Goal: Task Accomplishment & Management: Use online tool/utility

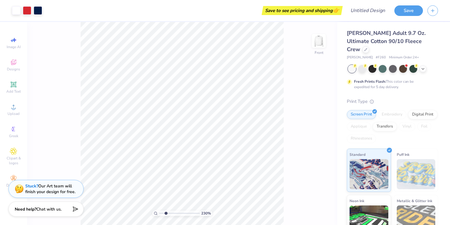
drag, startPoint x: 161, startPoint y: 214, endPoint x: 165, endPoint y: 213, distance: 4.0
type input "2.3"
click at [165, 213] on input "range" at bounding box center [179, 212] width 41 height 5
type input "0.56"
type input "0.82"
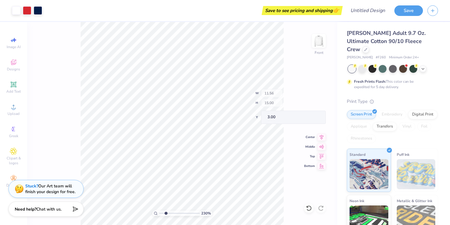
type input "4.73"
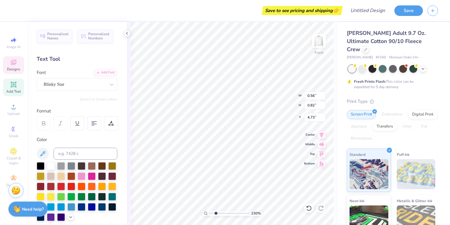
type input "0.35"
type input "0.83"
type input "3.61"
type textarea "2"
type input "0.56"
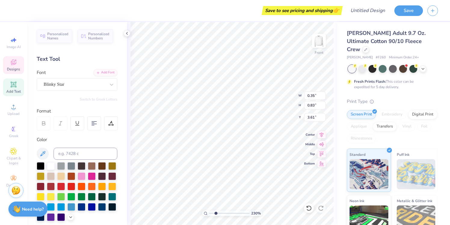
type input "0.82"
type input "4.73"
type textarea "0"
type input "0.59"
type input "0.84"
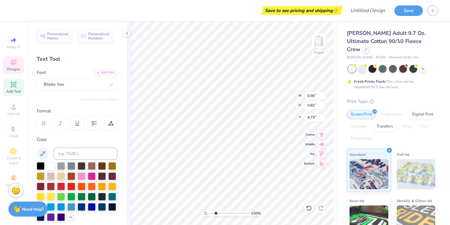
type input "5.78"
type textarea "2"
type input "6.90"
type textarea "5"
type textarea "K"
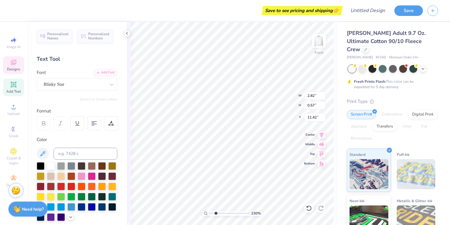
type textarea "p"
type textarea "PROSPECT"
type input "6.51"
type input "1.29"
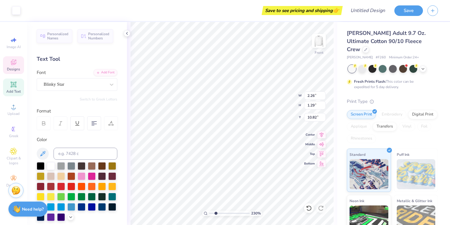
type input "10.82"
type input "2.26"
type input "0.57"
type input "11.42"
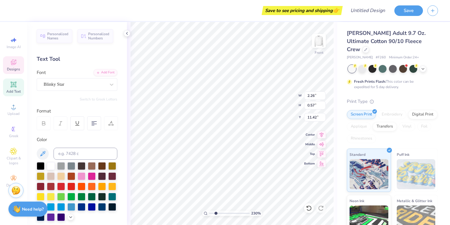
type textarea "K"
type textarea "SENIORS"
type input "11.29"
type input "12.25"
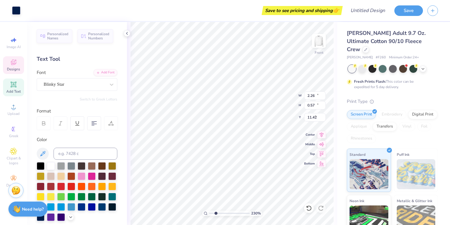
type input "3.00"
type input "1.84"
click at [214, 213] on input "range" at bounding box center [229, 212] width 41 height 5
type input "0.81"
type input "4.98"
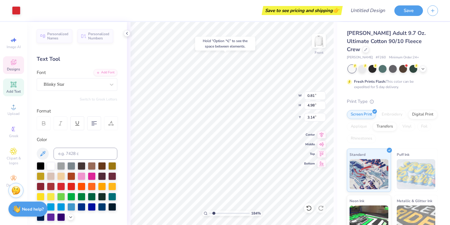
type input "3.00"
type input "11.56"
type input "1.56"
type input "15.61"
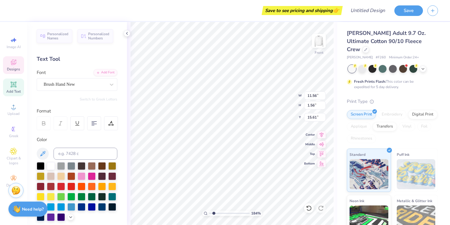
type textarea "K"
type textarea "PROSPECT SENIORS"
type input "8.45"
type input "0.65"
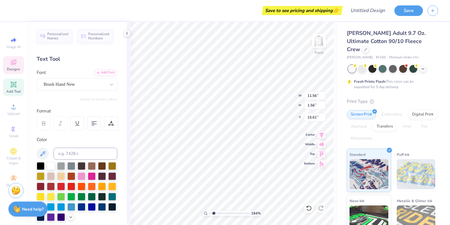
type input "17.35"
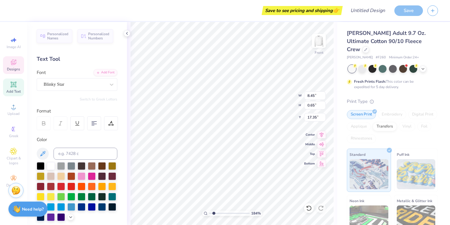
scroll to position [0, 0]
type textarea "E"
type textarea "CLASS OF 2025"
type input "16.20"
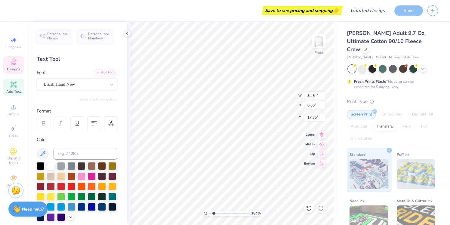
type input "1.55"
type input "15.62"
type input "14.48"
type input "1.39"
type input "15.78"
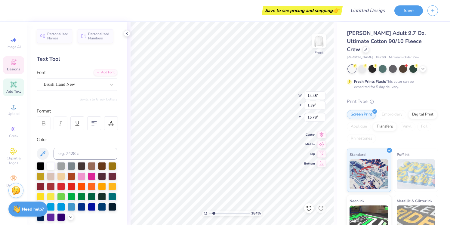
type input "15.55"
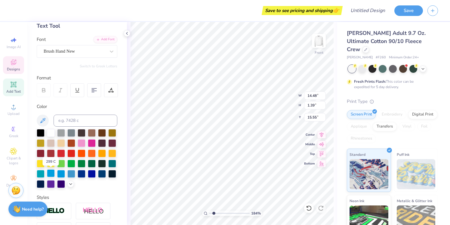
click at [51, 173] on div at bounding box center [51, 173] width 8 height 8
click at [59, 173] on div at bounding box center [61, 173] width 8 height 8
click at [72, 173] on div at bounding box center [71, 173] width 8 height 8
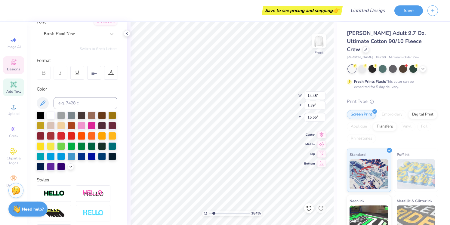
scroll to position [56, 0]
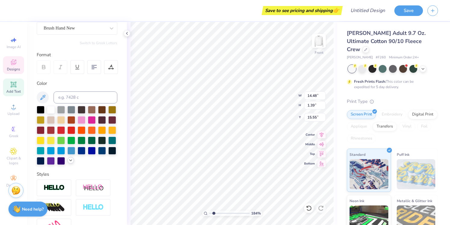
click at [72, 160] on icon at bounding box center [70, 160] width 5 height 5
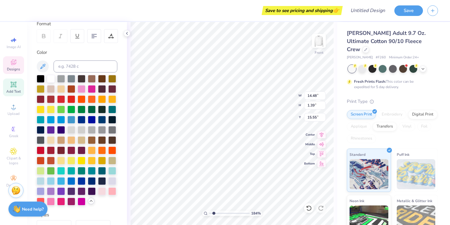
scroll to position [87, 0]
click at [61, 180] on div at bounding box center [61, 181] width 8 height 8
click at [74, 180] on div at bounding box center [71, 181] width 8 height 8
click at [58, 120] on div at bounding box center [61, 119] width 8 height 8
click at [54, 120] on div at bounding box center [51, 119] width 8 height 8
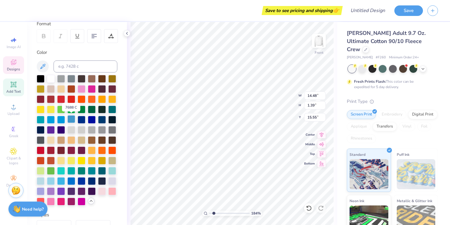
click at [72, 118] on div at bounding box center [71, 119] width 8 height 8
type input "6.99"
type input "0.65"
type input "17.35"
click at [69, 120] on div at bounding box center [71, 119] width 8 height 8
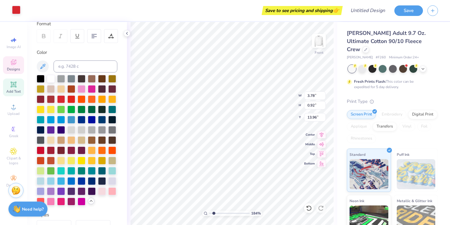
click at [15, 11] on div at bounding box center [16, 10] width 8 height 8
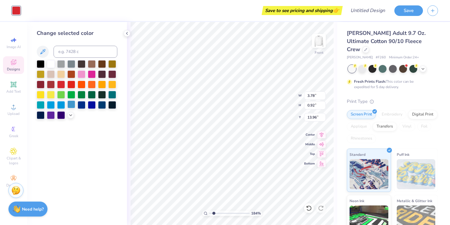
click at [71, 104] on div at bounding box center [71, 104] width 8 height 8
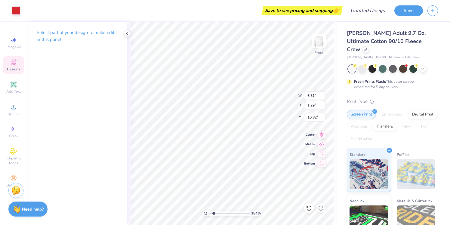
type input "6.51"
type input "1.29"
type input "10.82"
click at [16, 7] on div at bounding box center [16, 10] width 8 height 8
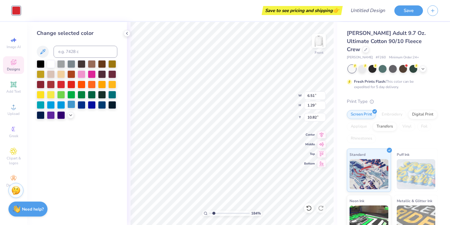
click at [71, 104] on div at bounding box center [71, 104] width 8 height 8
type input "0.81"
type input "4.98"
type input "3.00"
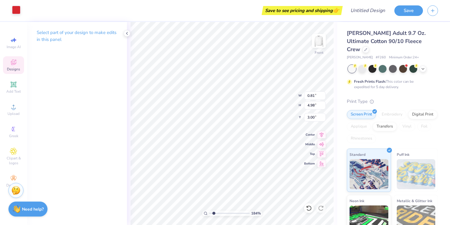
click at [16, 10] on div at bounding box center [16, 10] width 8 height 8
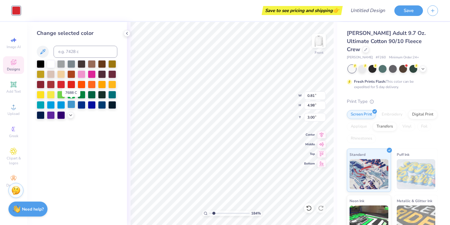
click at [72, 102] on div at bounding box center [71, 104] width 8 height 8
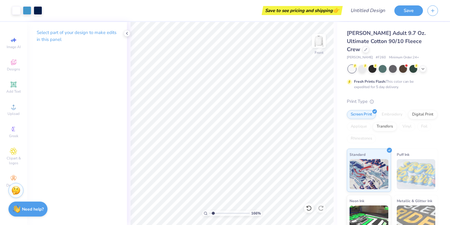
type input "1.68"
click at [213, 213] on input "range" at bounding box center [229, 212] width 41 height 5
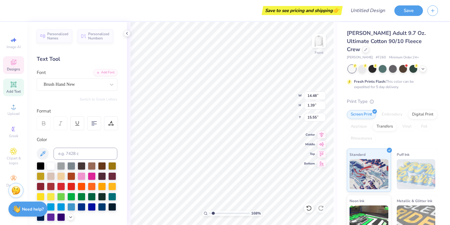
scroll to position [54, 0]
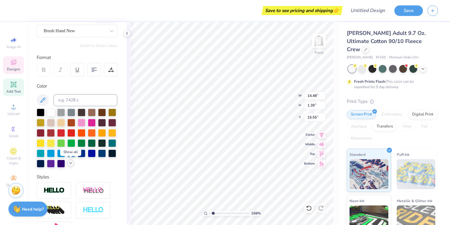
click at [69, 164] on icon at bounding box center [70, 163] width 5 height 5
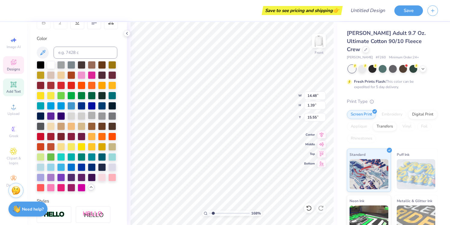
scroll to position [109, 0]
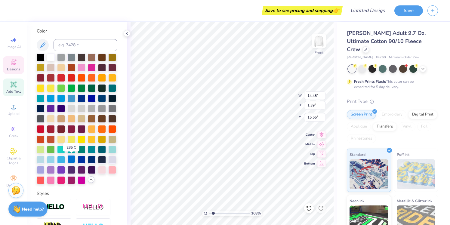
click at [73, 160] on div at bounding box center [71, 159] width 8 height 8
type input "6.99"
type input "0.65"
type input "17.35"
click at [69, 160] on div at bounding box center [71, 159] width 8 height 8
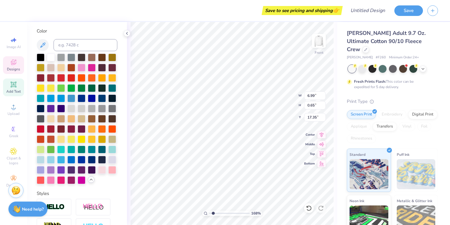
type input "6.51"
type input "1.29"
type input "10.82"
click at [16, 8] on div at bounding box center [16, 10] width 8 height 8
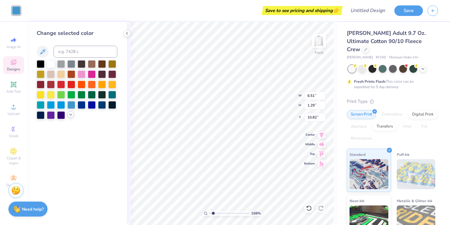
click at [70, 114] on icon at bounding box center [70, 114] width 5 height 5
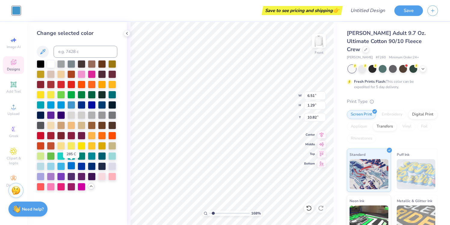
click at [72, 167] on div at bounding box center [71, 166] width 8 height 8
type input "0.57"
type input "0.84"
type input "6.90"
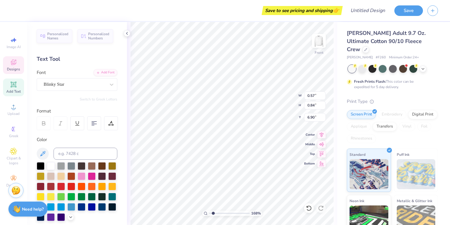
type input "11.29"
type input "12.25"
type input "3.00"
type input "0.81"
type input "4.98"
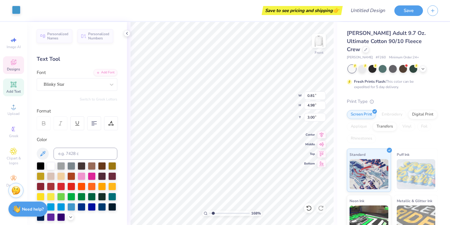
click at [14, 8] on div at bounding box center [16, 10] width 8 height 8
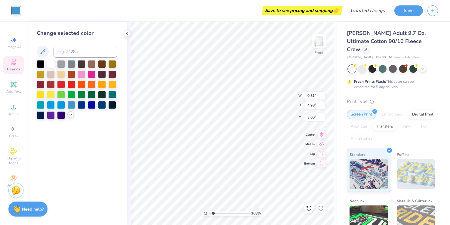
click at [69, 112] on icon at bounding box center [70, 114] width 5 height 5
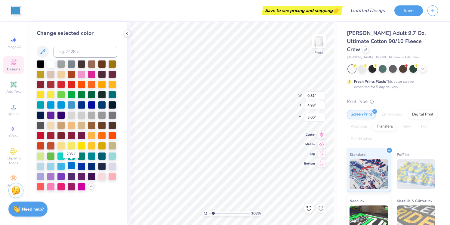
click at [69, 166] on div at bounding box center [71, 166] width 8 height 8
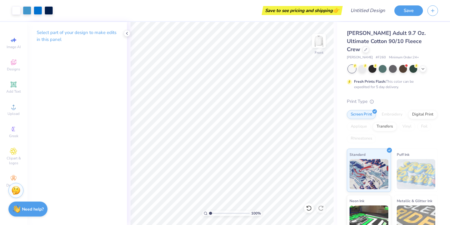
click at [210, 213] on input "range" at bounding box center [229, 212] width 41 height 5
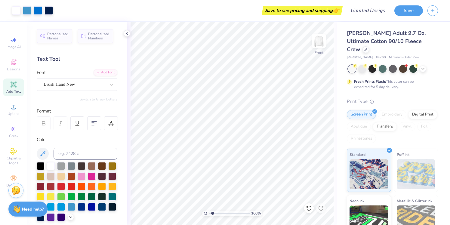
click at [212, 214] on input "range" at bounding box center [229, 212] width 41 height 5
click at [321, 36] on img at bounding box center [319, 41] width 24 height 24
click at [321, 47] on img at bounding box center [319, 41] width 12 height 12
click at [210, 213] on div "Almost there" at bounding box center [288, 123] width 323 height 203
type input "1"
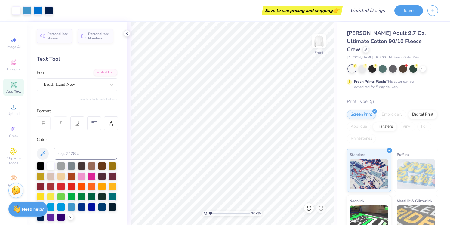
click at [210, 214] on input "range" at bounding box center [229, 212] width 41 height 5
click at [320, 37] on img at bounding box center [319, 41] width 24 height 24
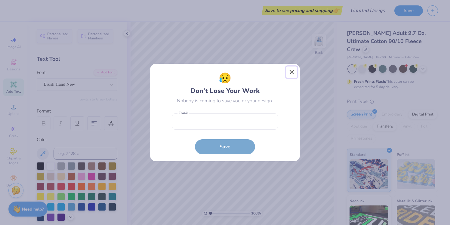
click at [292, 71] on button "Close" at bounding box center [291, 71] width 11 height 11
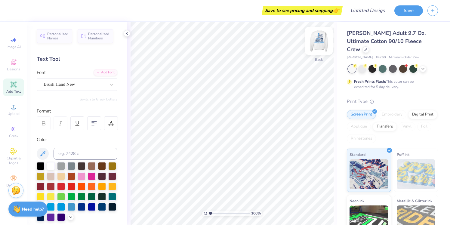
click at [318, 48] on img at bounding box center [319, 41] width 24 height 24
type textarea "6"
click at [285, 91] on div "100 % Front W 0.57 0.57 " H 0.84 0.84 " Y 7.14 7.14 " Center Middle Top Bottom" at bounding box center [232, 123] width 210 height 203
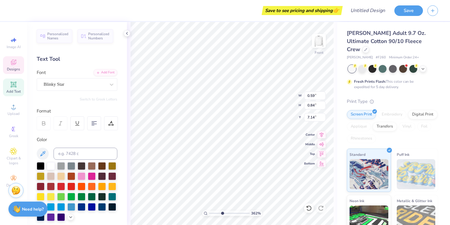
drag, startPoint x: 210, startPoint y: 212, endPoint x: 222, endPoint y: 212, distance: 12.6
type input "4.01"
click at [222, 212] on input "range" at bounding box center [229, 212] width 41 height 5
type input "6.85"
type input "6.99"
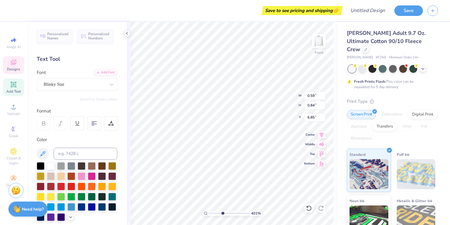
type input "0.65"
type input "17.35"
type textarea "CLASS OF 2026"
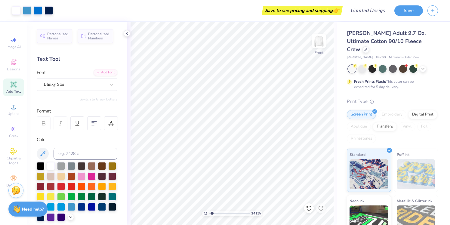
drag, startPoint x: 223, startPoint y: 213, endPoint x: 212, endPoint y: 214, distance: 10.9
click at [212, 214] on input "range" at bounding box center [229, 212] width 41 height 5
drag, startPoint x: 212, startPoint y: 213, endPoint x: 223, endPoint y: 212, distance: 11.8
click at [223, 212] on input "range" at bounding box center [229, 212] width 41 height 5
drag, startPoint x: 224, startPoint y: 213, endPoint x: 212, endPoint y: 211, distance: 12.4
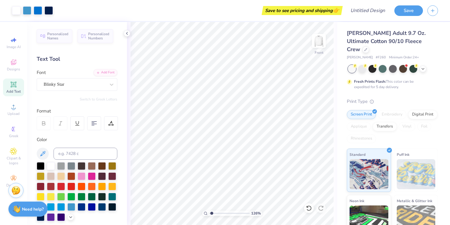
click at [212, 211] on input "range" at bounding box center [229, 212] width 41 height 5
type input "1.86"
click at [214, 213] on input "range" at bounding box center [229, 212] width 41 height 5
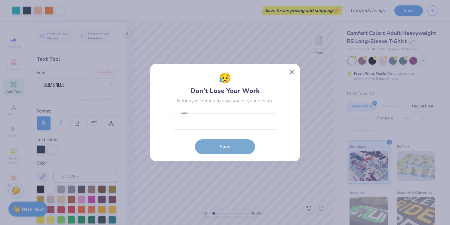
scroll to position [148, 0]
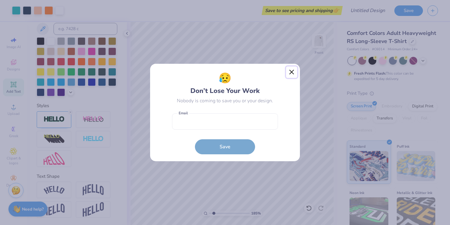
click at [290, 71] on button "Close" at bounding box center [291, 71] width 11 height 11
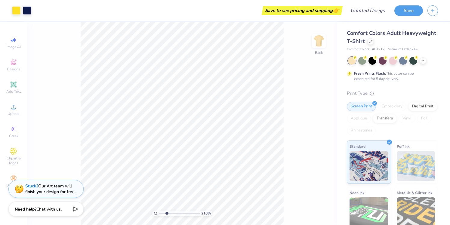
drag, startPoint x: 161, startPoint y: 213, endPoint x: 166, endPoint y: 213, distance: 5.4
type input "2.53"
click at [166, 213] on input "range" at bounding box center [179, 212] width 41 height 5
click at [17, 11] on div at bounding box center [16, 10] width 8 height 8
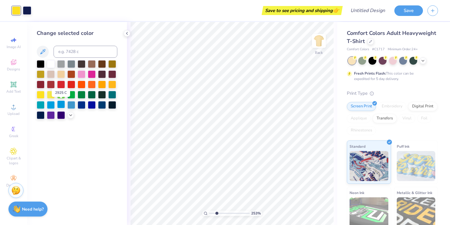
click at [61, 105] on div at bounding box center [61, 104] width 8 height 8
click at [71, 114] on icon at bounding box center [70, 114] width 5 height 5
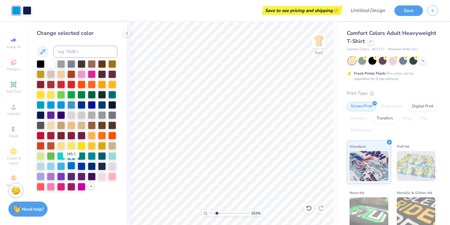
click at [71, 164] on div at bounding box center [71, 166] width 8 height 8
click at [62, 168] on div at bounding box center [61, 166] width 8 height 8
click at [62, 105] on div at bounding box center [61, 104] width 8 height 8
click at [111, 155] on div at bounding box center [112, 156] width 8 height 8
click at [38, 166] on div at bounding box center [41, 166] width 8 height 8
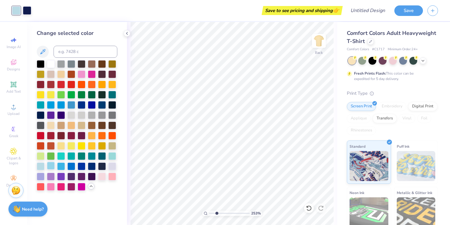
click at [51, 165] on div at bounding box center [51, 166] width 8 height 8
click at [60, 165] on div at bounding box center [61, 166] width 8 height 8
click at [69, 166] on div at bounding box center [71, 166] width 8 height 8
click at [71, 106] on div at bounding box center [71, 104] width 8 height 8
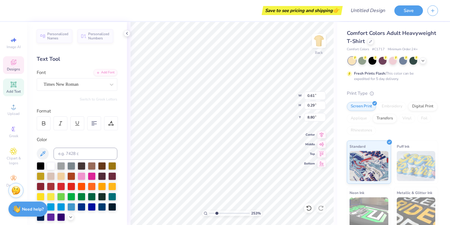
type textarea "S"
type textarea "PHS"
type input "10.00"
type input "5.83"
type input "4.41"
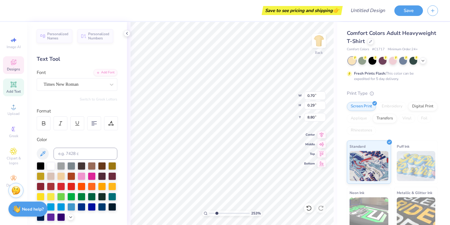
type input "0.90"
type input "0.34"
type input "8.68"
type textarea "2026"
type textarea "PHS"
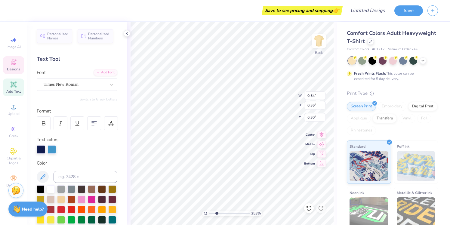
type textarea "PHS"
click at [271, 102] on div "253 % Back W 0.54 0.54 " H 0.36 0.36 " Y 6.30 6.30 " Center Middle Top Bottom" at bounding box center [232, 123] width 210 height 203
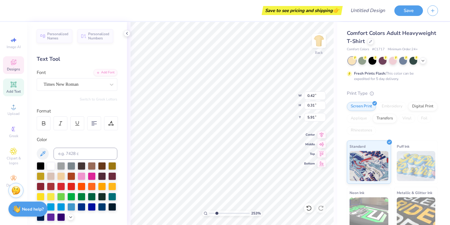
type textarea "PHS"
type textarea "W"
type textarea "PROSPECT SENIORS"
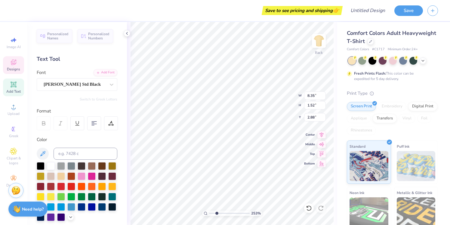
type input "3.54"
type input "1.96"
click at [214, 212] on input "range" at bounding box center [229, 212] width 41 height 5
type input "3.65"
drag, startPoint x: 215, startPoint y: 212, endPoint x: 209, endPoint y: 211, distance: 6.1
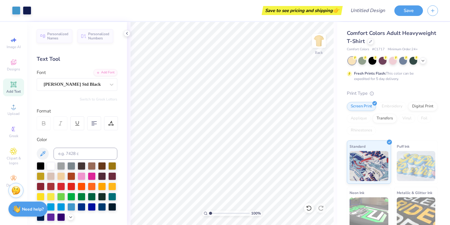
click at [209, 211] on input "range" at bounding box center [229, 212] width 41 height 5
drag, startPoint x: 209, startPoint y: 211, endPoint x: 215, endPoint y: 211, distance: 6.3
click at [215, 211] on input "range" at bounding box center [229, 212] width 41 height 5
drag, startPoint x: 215, startPoint y: 213, endPoint x: 225, endPoint y: 213, distance: 9.9
type input "4.54"
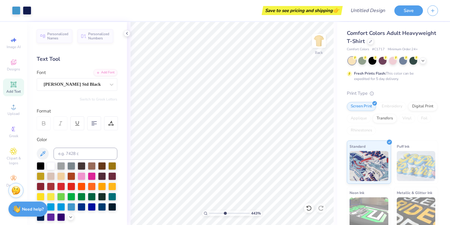
click at [225, 213] on input "range" at bounding box center [229, 212] width 41 height 5
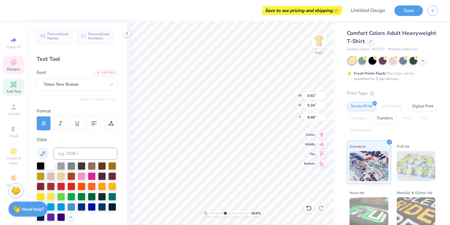
type input "0.74"
type input "0.27"
type input "8.53"
type input "0.70"
type input "0.29"
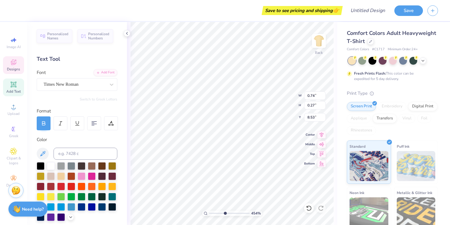
type input "8.80"
type input "0.55"
type input "0.22"
type input "8.53"
type input "10.00"
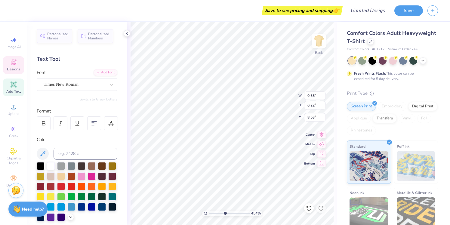
type input "5.83"
type input "4.41"
type input "0.61"
type input "0.37"
type input "6.30"
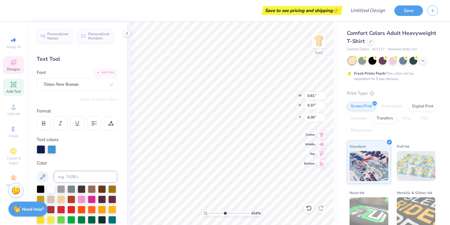
type input "0.62"
type input "0.38"
type input "6.31"
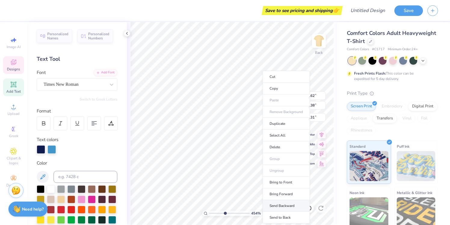
click at [279, 206] on li "Send Backward" at bounding box center [286, 206] width 47 height 12
click at [284, 212] on li "Send to Back" at bounding box center [287, 218] width 47 height 12
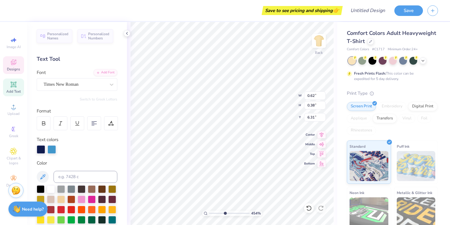
type input "1.90"
type input "2.16"
type input "4.97"
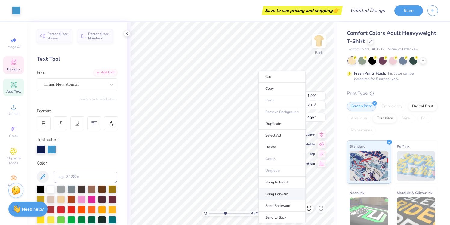
click at [275, 191] on li "Bring Forward" at bounding box center [281, 194] width 47 height 12
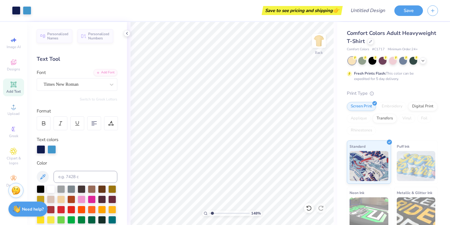
drag, startPoint x: 226, startPoint y: 212, endPoint x: 212, endPoint y: 210, distance: 13.3
type input "1.49"
click at [212, 210] on input "range" at bounding box center [229, 212] width 41 height 5
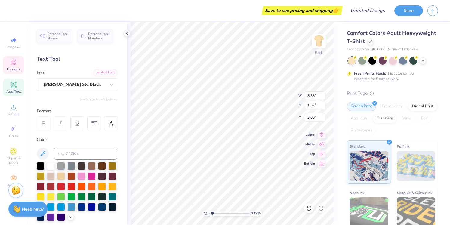
scroll to position [0, 2]
type textarea "PROSPECT HIGH SCHOOL SENIORS"
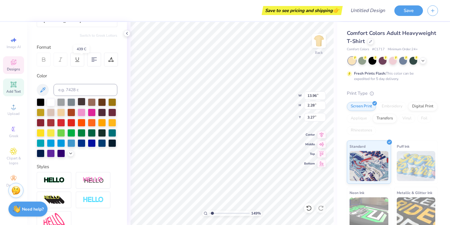
scroll to position [124, 0]
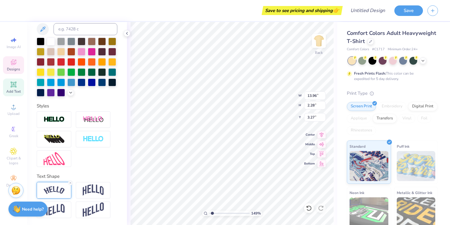
click at [64, 189] on div at bounding box center [54, 190] width 35 height 17
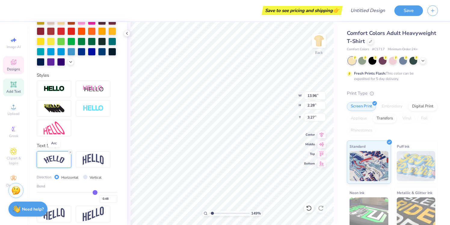
scroll to position [160, 0]
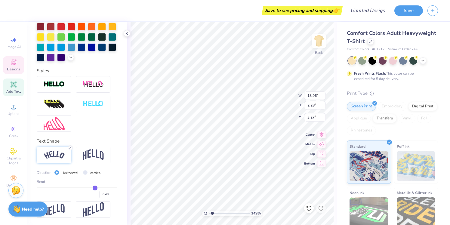
type input "0.5"
type input "0.50"
type input "0.51"
type input "0.52"
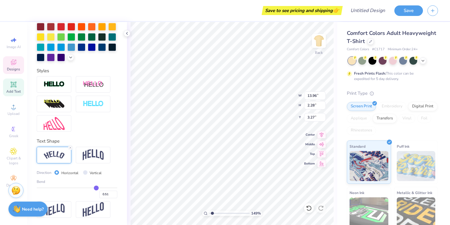
type input "0.52"
type input "0.53"
type input "0.54"
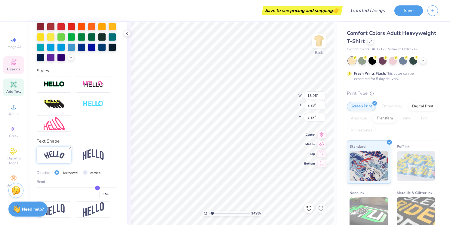
type input "0.55"
type input "0.56"
type input "0.57"
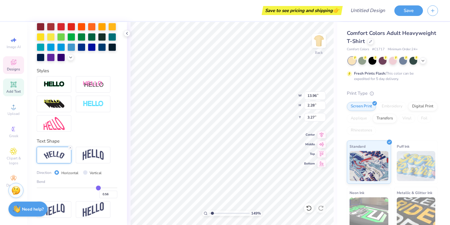
type input "0.57"
type input "0.58"
type input "0.59"
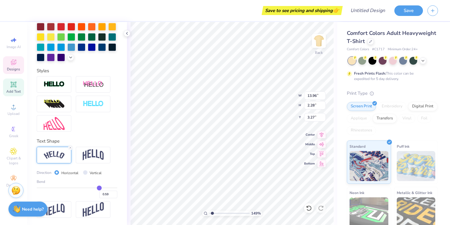
drag, startPoint x: 96, startPoint y: 187, endPoint x: 99, endPoint y: 187, distance: 3.3
type input "0.59"
click at [99, 187] on input "range" at bounding box center [77, 187] width 81 height 1
type input "14.08"
type input "3.14"
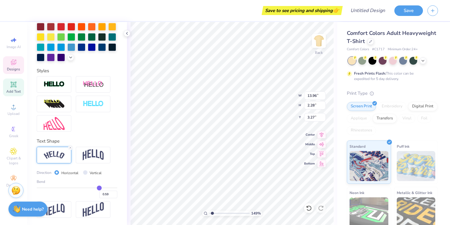
type input "2.85"
type input "0.62"
type input "0.63"
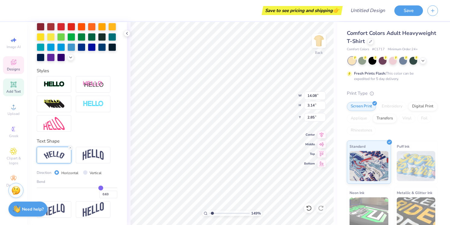
type input "0.64"
type input "0.65"
type input "0.67"
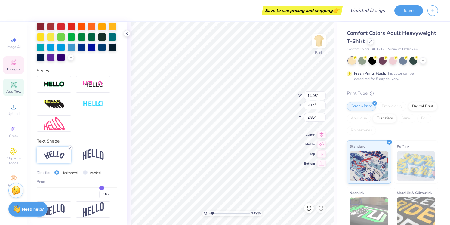
type input "0.67"
type input "0.68"
type input "0.69"
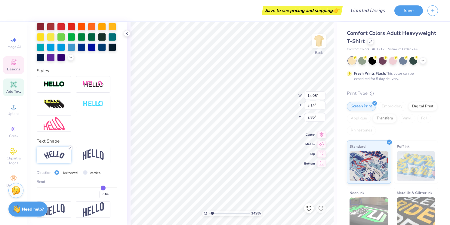
type input "0.7"
type input "0.70"
type input "0.71"
type input "0.72"
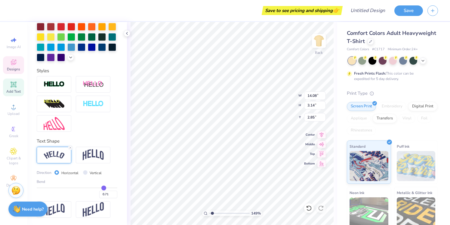
type input "0.72"
type input "0.73"
type input "0.74"
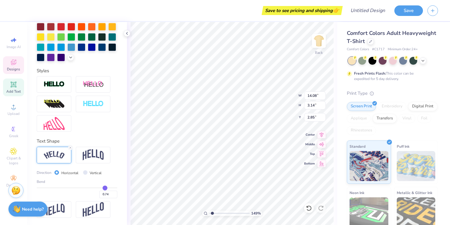
drag, startPoint x: 100, startPoint y: 187, endPoint x: 105, endPoint y: 187, distance: 4.8
type input "0.74"
click at [105, 187] on input "range" at bounding box center [77, 187] width 81 height 1
type input "14.17"
type input "4.48"
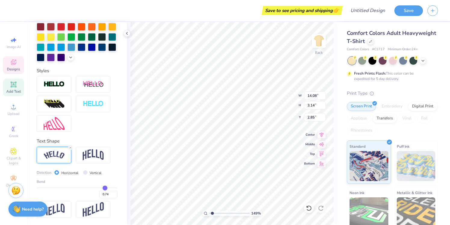
type input "2.17"
type input "11.29"
type input "3.57"
type input "3.75"
click at [105, 187] on input "range" at bounding box center [77, 187] width 81 height 1
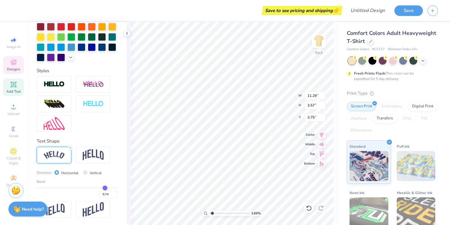
type input "0.77"
type input "0.78"
type input "0.79"
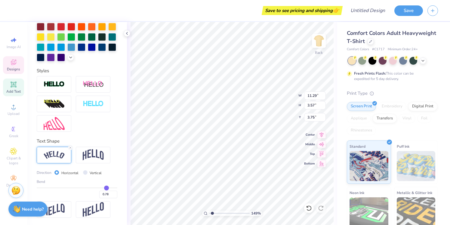
type input "0.79"
type input "0.8"
type input "0.80"
type input "0.81"
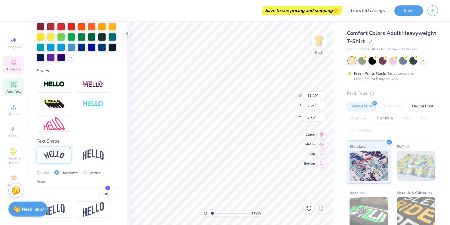
type input "0.81"
click at [108, 187] on input "range" at bounding box center [77, 187] width 81 height 1
type input "11.33"
type input "4.12"
type input "3.63"
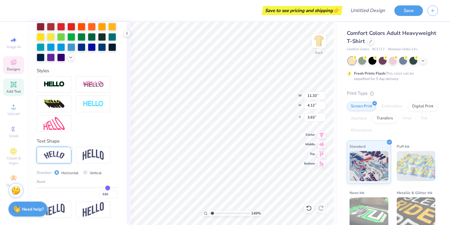
type input "0.8"
type input "0.80"
type input "0.79"
type input "0.78"
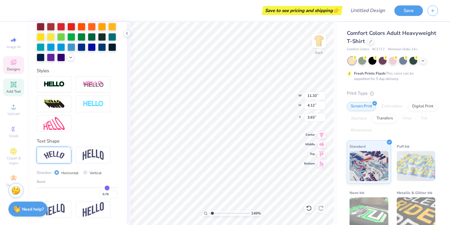
type input "0.78"
type input "0.77"
type input "0.76"
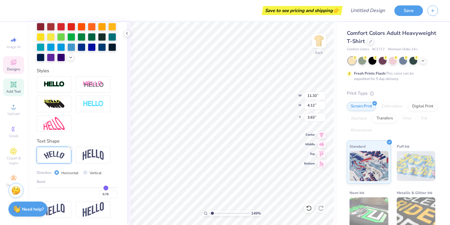
type input "0.75"
click at [105, 187] on input "range" at bounding box center [77, 187] width 81 height 1
type input "11.30"
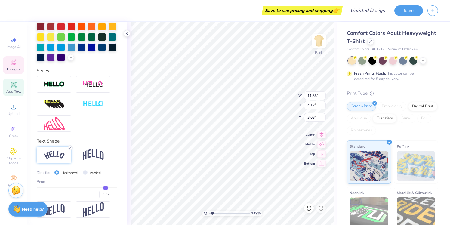
type input "3.65"
type input "3.86"
drag, startPoint x: 213, startPoint y: 212, endPoint x: 216, endPoint y: 212, distance: 3.6
type input "2.47"
click at [216, 212] on input "range" at bounding box center [229, 212] width 41 height 5
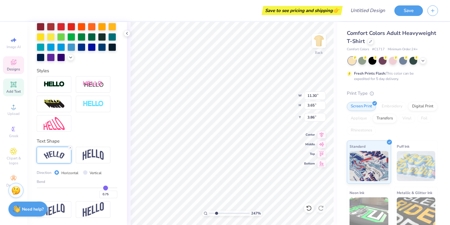
scroll to position [0, 4]
type textarea "PROSPECT SENIORS"
type input "2.70"
type input "0.78"
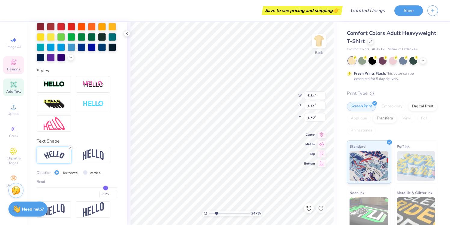
type input "0.78"
type input "0.77"
type input "0.76"
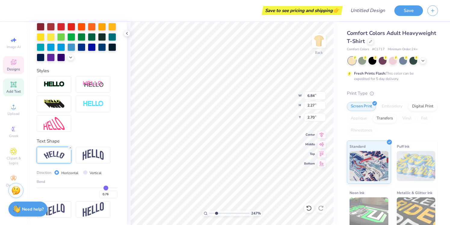
type input "0.75"
type input "0.74"
type input "0.73"
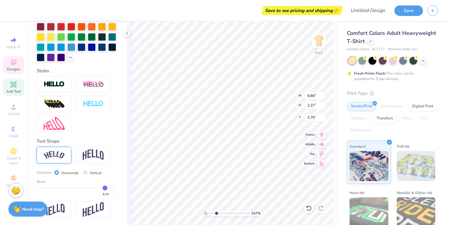
type input "0.73"
type input "0.72"
type input "0.71"
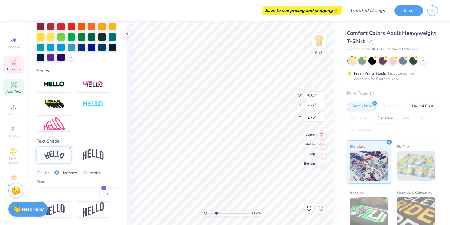
type input "0.7"
type input "0.70"
type input "0.69"
type input "0.68"
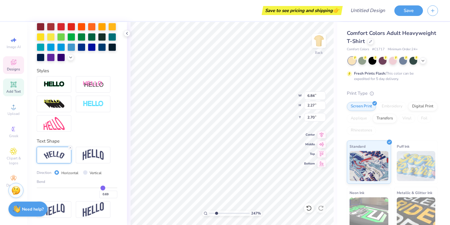
type input "0.68"
type input "0.67"
type input "0.66"
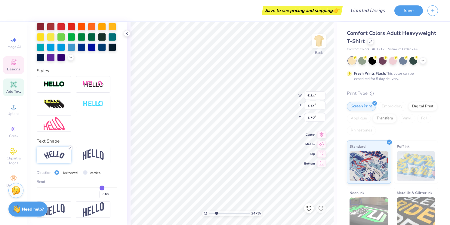
type input "0.65"
type input "0.64"
type input "0.63"
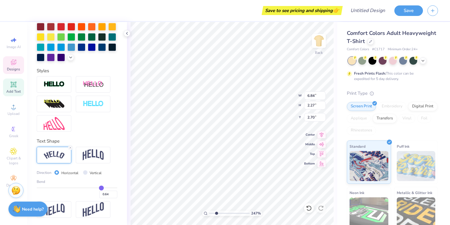
type input "0.63"
type input "0.62"
type input "0.61"
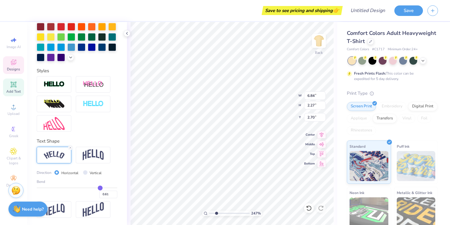
drag, startPoint x: 106, startPoint y: 188, endPoint x: 100, endPoint y: 187, distance: 6.6
type input "0.61"
click at [100, 187] on input "range" at bounding box center [77, 187] width 81 height 1
type input "6.75"
type input "1.68"
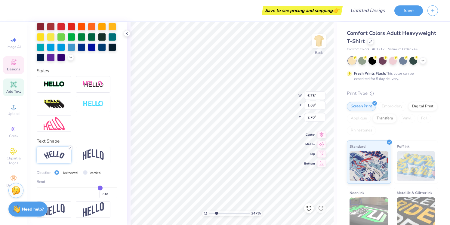
type input "2.99"
type input "0.6"
type input "0.60"
type input "0.59"
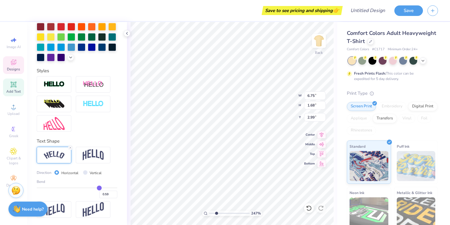
type input "0.58"
type input "0.57"
type input "0.56"
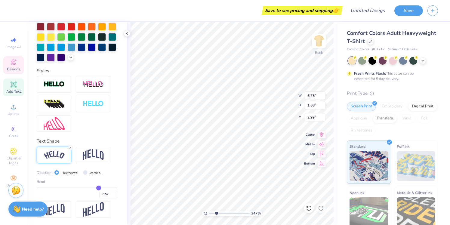
type input "0.56"
type input "0.55"
type input "0.54"
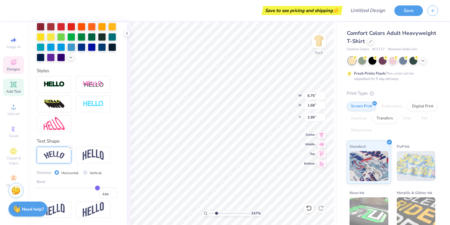
type input "0.53"
type input "0.52"
type input "0.51"
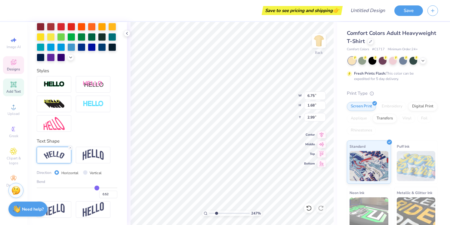
type input "0.51"
type input "0.5"
type input "0.50"
type input "0.49"
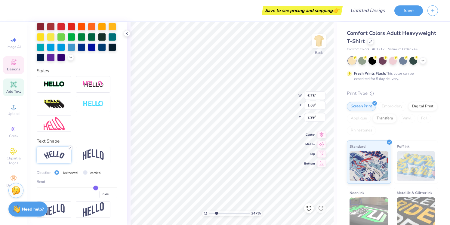
type input "0.48"
drag, startPoint x: 100, startPoint y: 187, endPoint x: 95, endPoint y: 187, distance: 4.5
type input "0.48"
click at [95, 187] on input "range" at bounding box center [77, 187] width 81 height 1
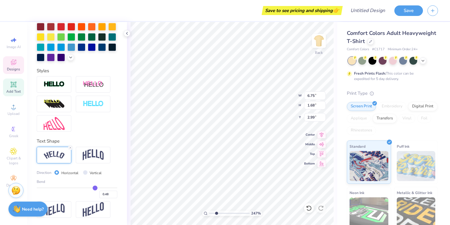
type input "6.64"
type input "1.21"
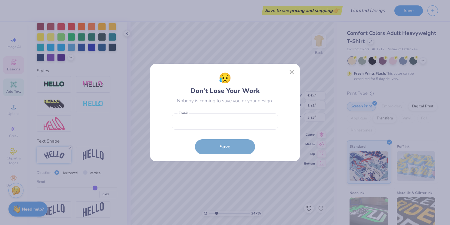
click at [252, 70] on body "Save to see pricing and shipping 👉 Design Title Save Image AI Designs Add Text …" at bounding box center [225, 112] width 450 height 225
type input "3.53"
click at [290, 73] on button "Close" at bounding box center [291, 71] width 11 height 11
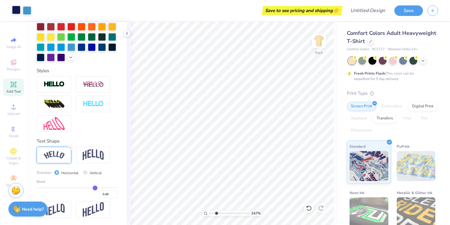
click at [17, 11] on div at bounding box center [16, 10] width 8 height 8
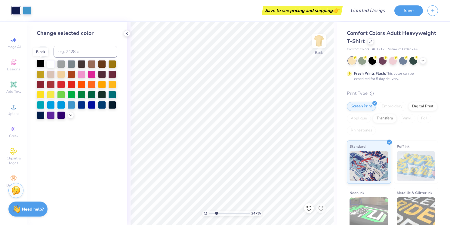
click at [41, 62] on div at bounding box center [41, 64] width 8 height 8
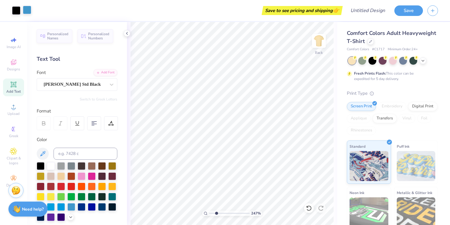
click at [27, 11] on div at bounding box center [27, 10] width 8 height 8
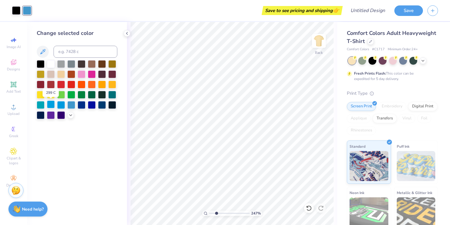
click at [53, 105] on div at bounding box center [51, 104] width 8 height 8
click at [72, 114] on icon at bounding box center [70, 114] width 5 height 5
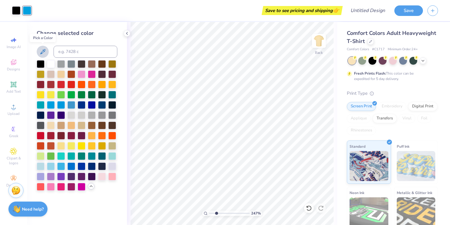
click at [45, 52] on icon at bounding box center [42, 51] width 7 height 7
click at [46, 51] on icon at bounding box center [42, 51] width 7 height 7
click at [79, 41] on div "Change selected color" at bounding box center [77, 109] width 81 height 161
click at [110, 184] on div at bounding box center [77, 125] width 81 height 131
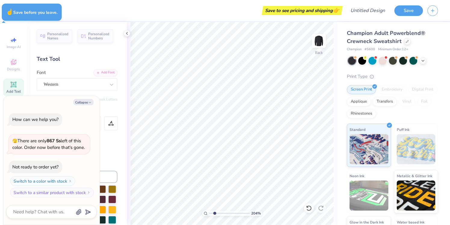
type textarea "x"
